Goal: Browse casually

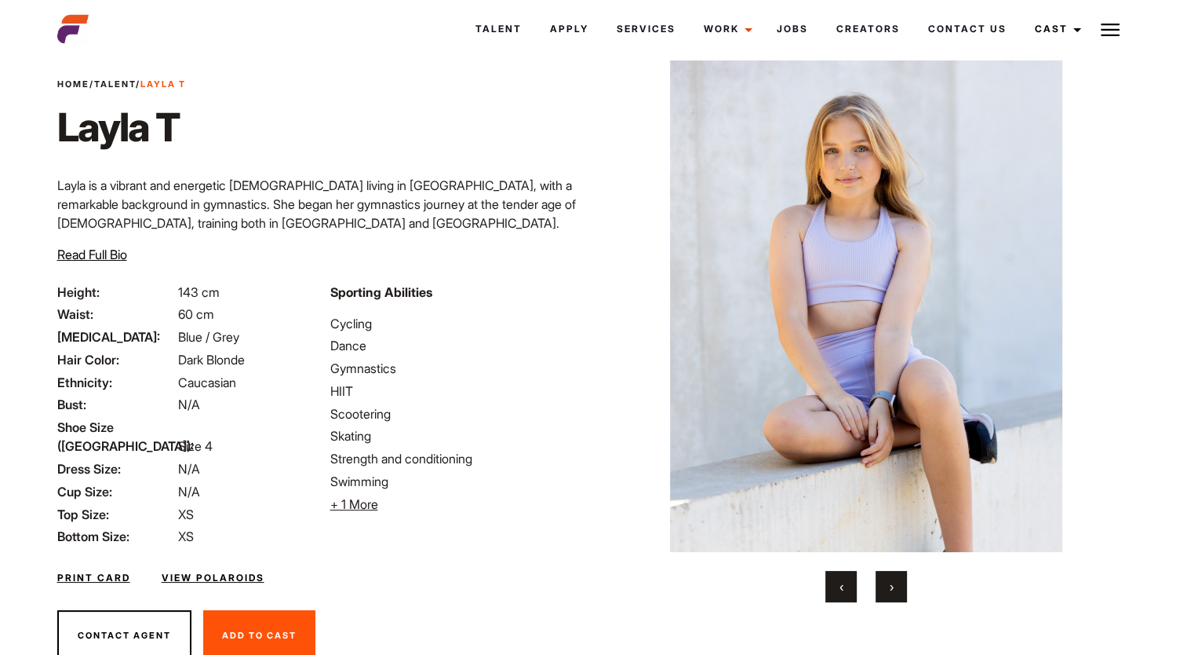
scroll to position [77, 0]
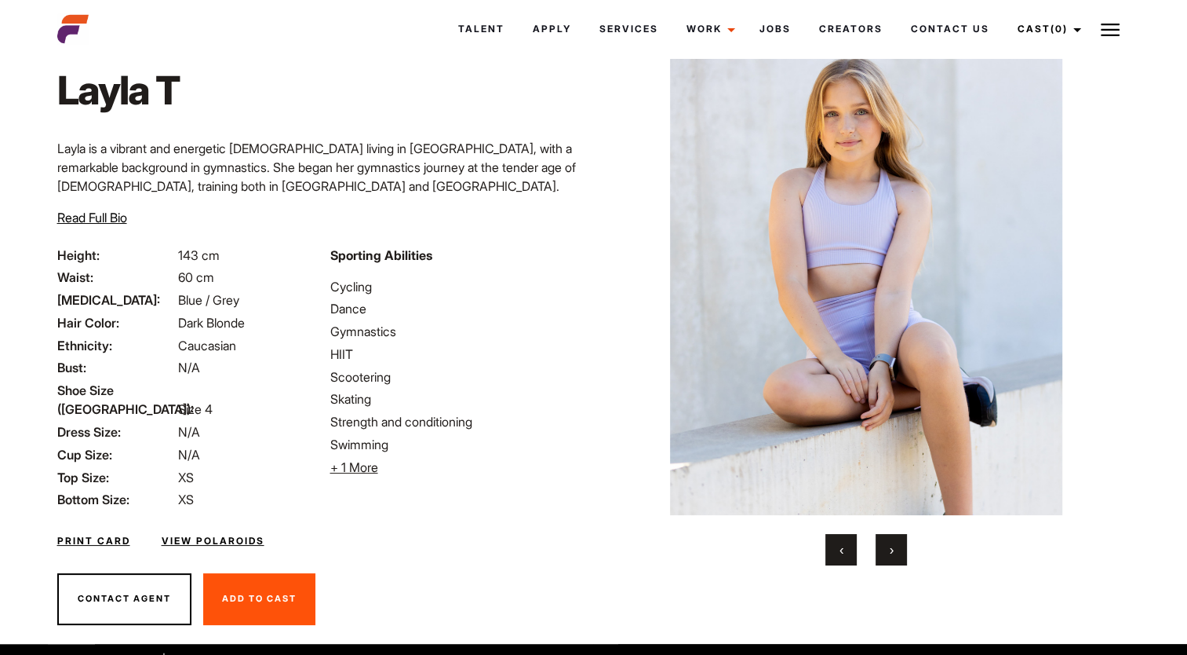
click at [896, 543] on button "›" at bounding box center [891, 549] width 31 height 31
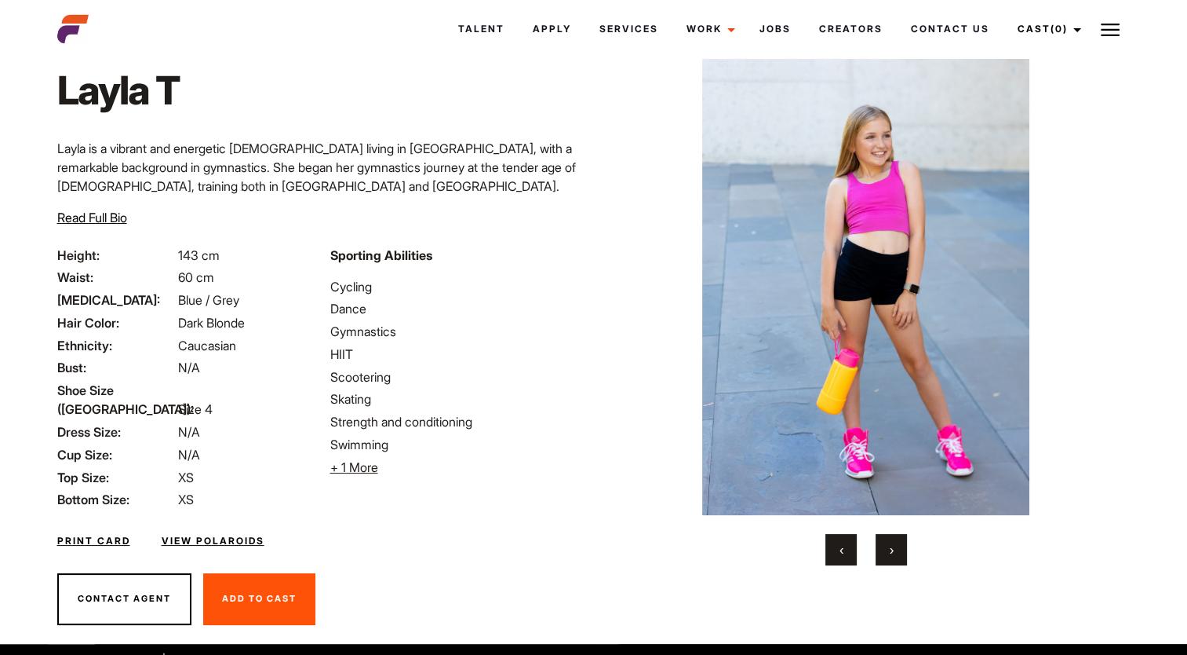
click at [896, 543] on button "›" at bounding box center [891, 549] width 31 height 31
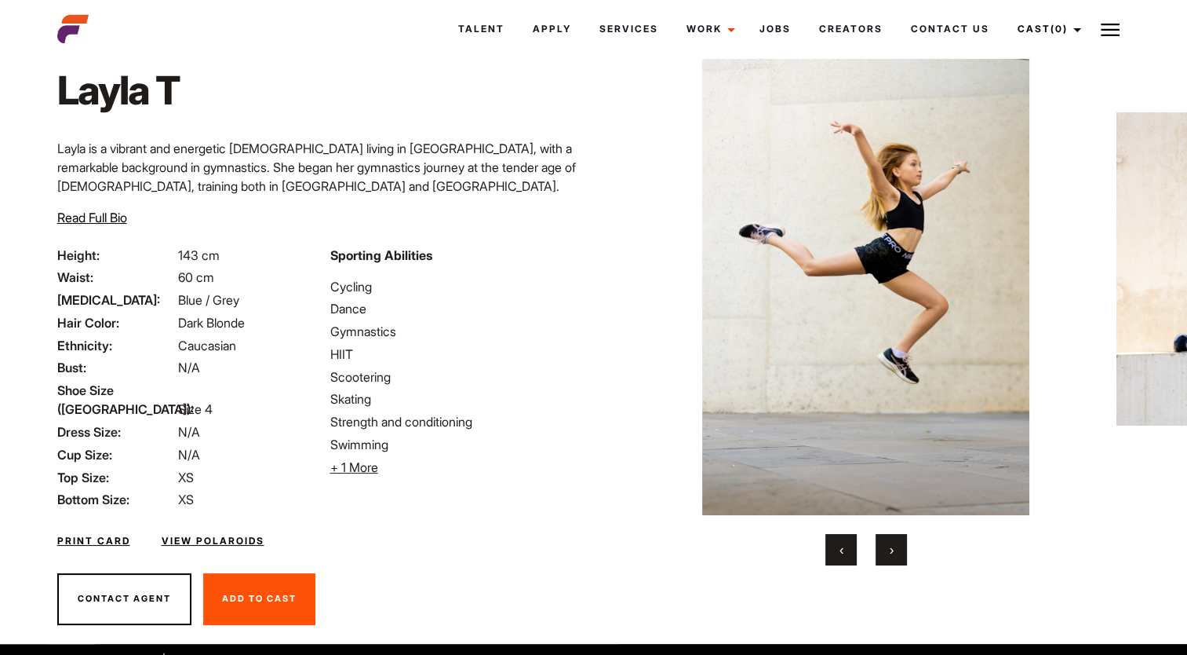
click at [896, 543] on button "›" at bounding box center [891, 549] width 31 height 31
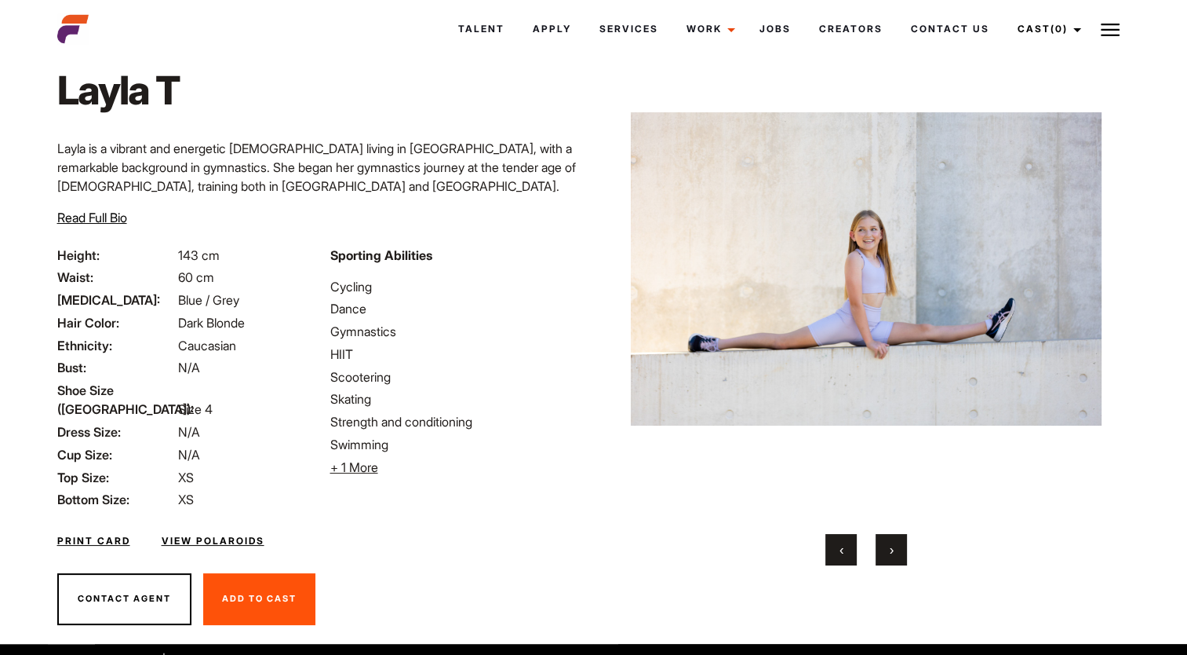
click at [896, 542] on button "›" at bounding box center [891, 549] width 31 height 31
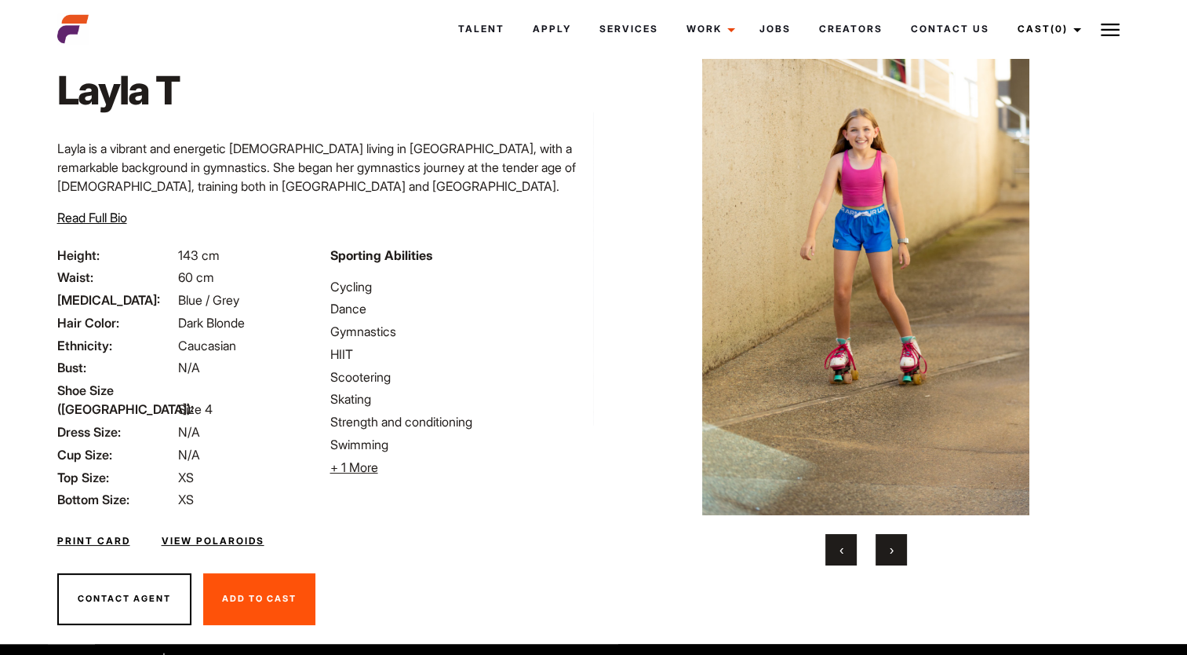
click at [896, 542] on button "›" at bounding box center [891, 549] width 31 height 31
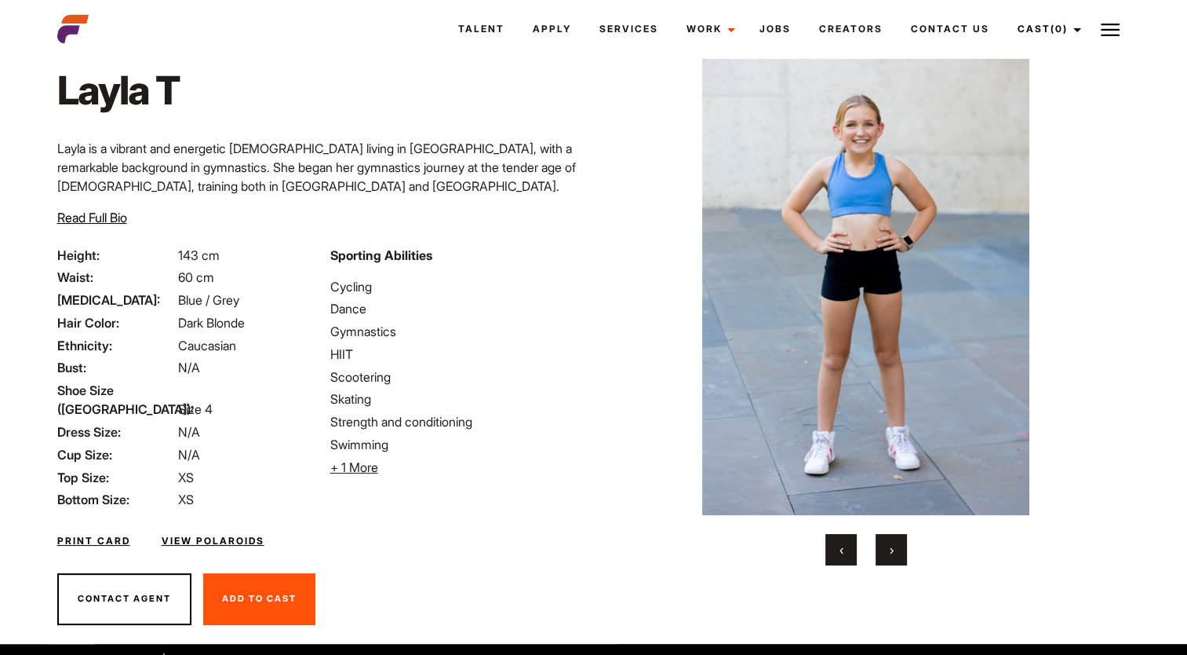
click at [897, 541] on button "›" at bounding box center [891, 549] width 31 height 31
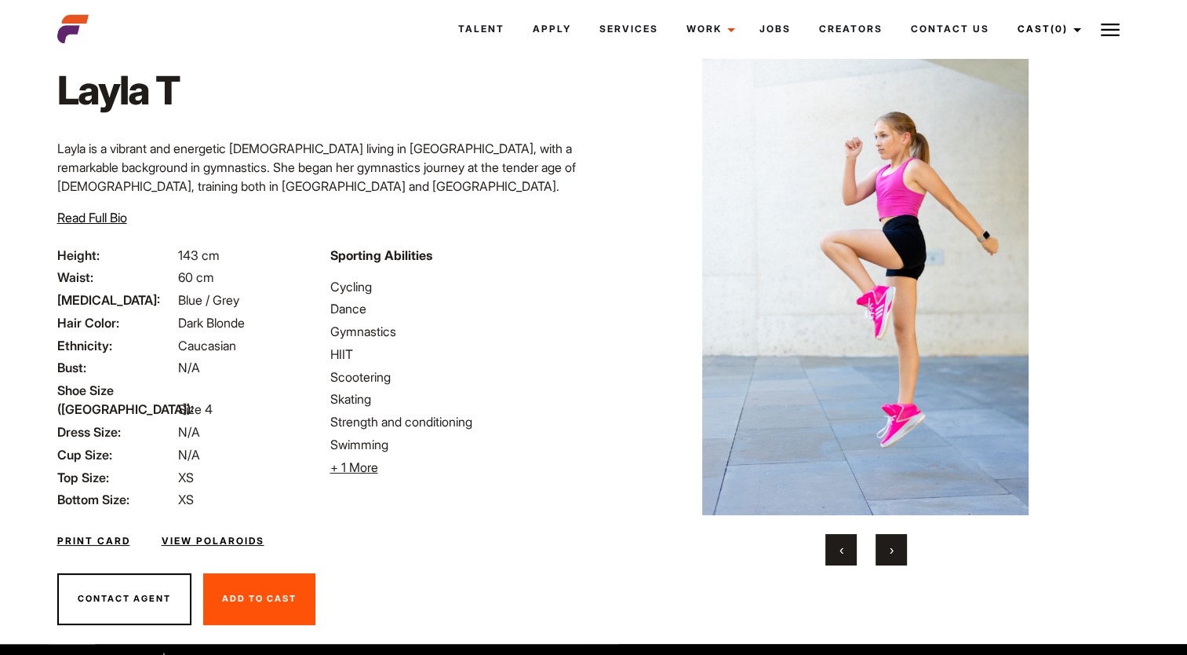
click at [898, 536] on button "›" at bounding box center [891, 549] width 31 height 31
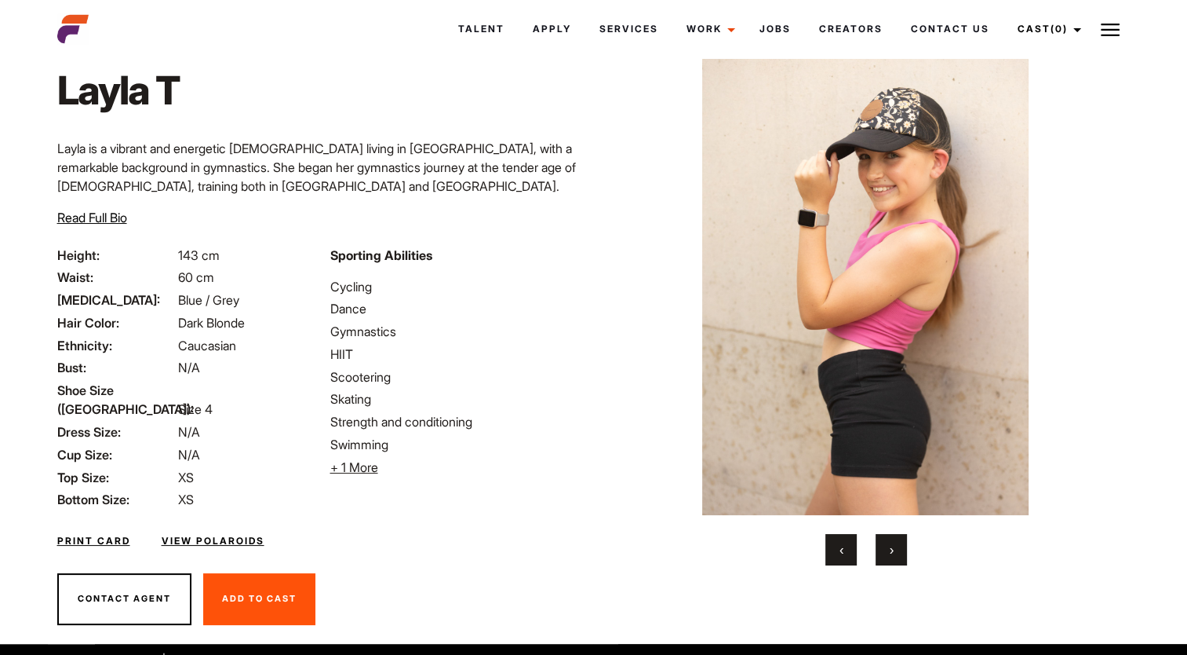
click at [898, 534] on button "›" at bounding box center [891, 549] width 31 height 31
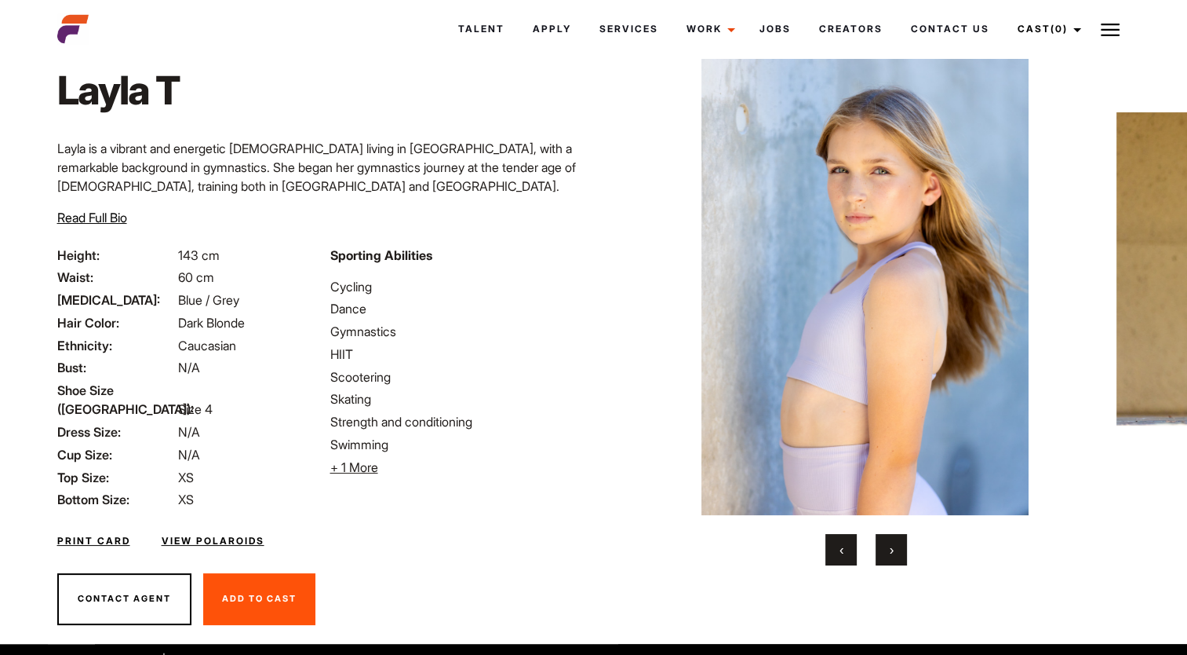
click at [890, 549] on span "›" at bounding box center [892, 550] width 4 height 16
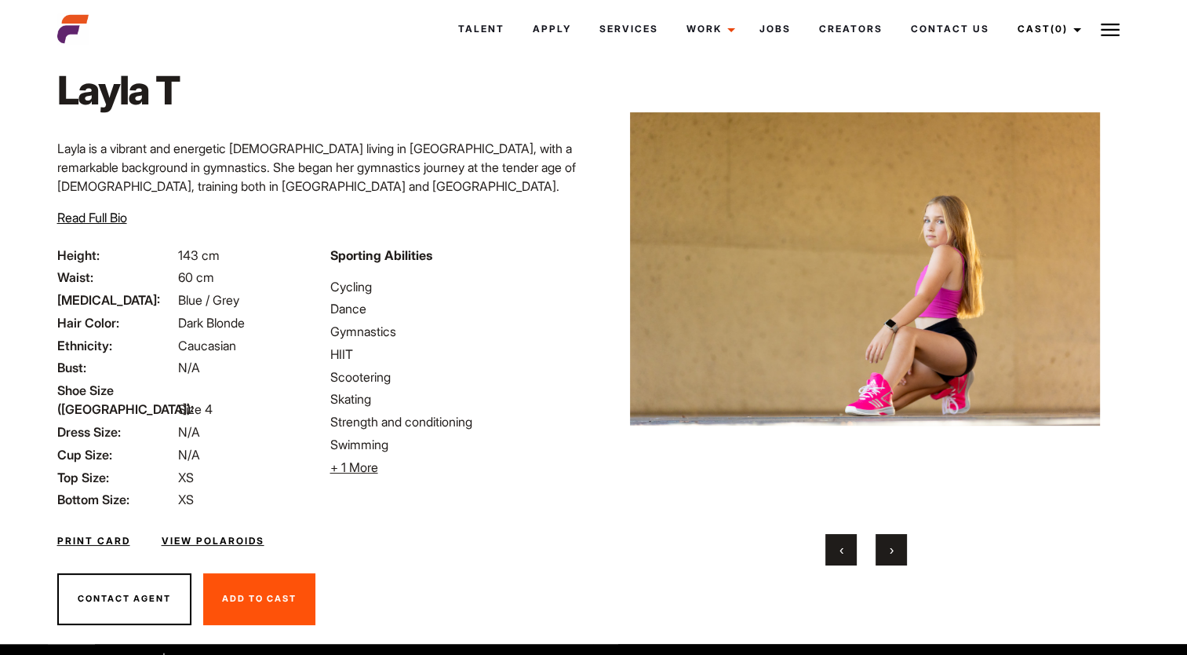
click at [890, 548] on span "›" at bounding box center [892, 550] width 4 height 16
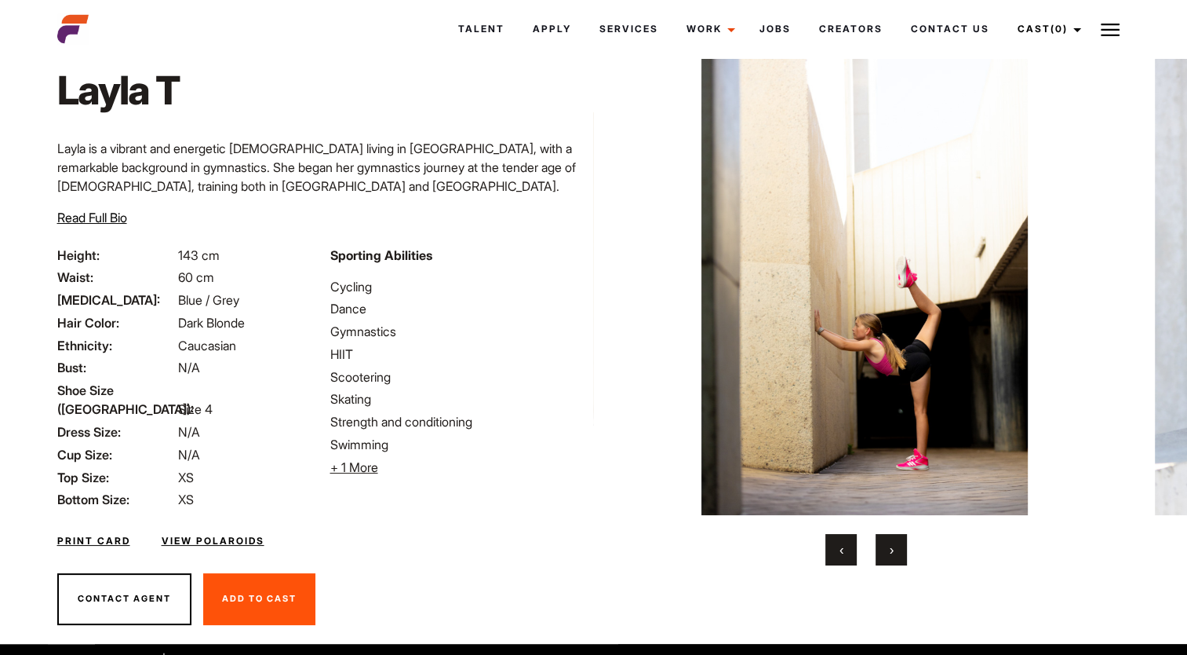
click at [892, 542] on span "›" at bounding box center [892, 550] width 4 height 16
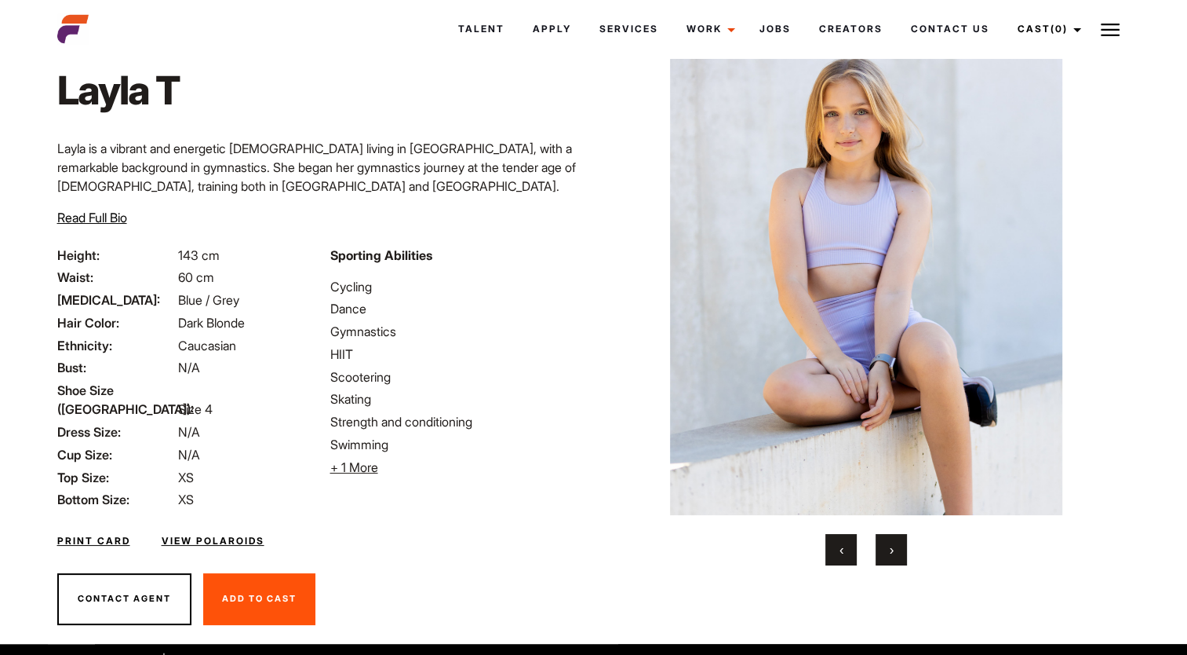
click at [892, 542] on span "›" at bounding box center [892, 550] width 4 height 16
